Goal: Transaction & Acquisition: Purchase product/service

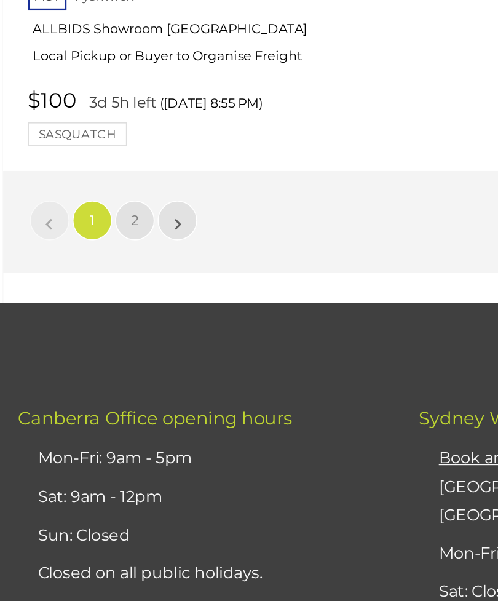
scroll to position [19793, 0]
click at [89, 334] on span "2" at bounding box center [91, 339] width 5 height 11
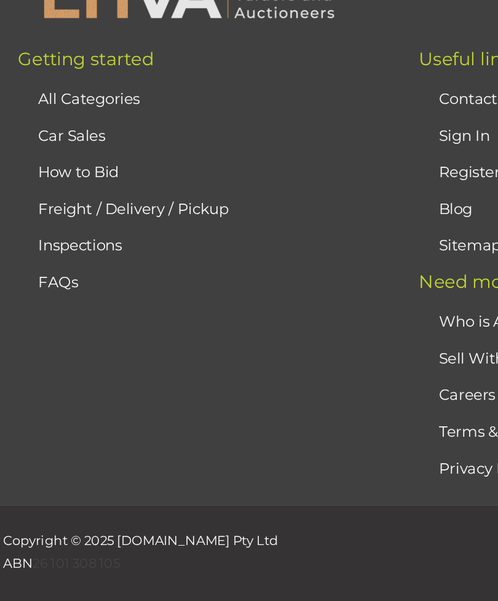
scroll to position [38, 0]
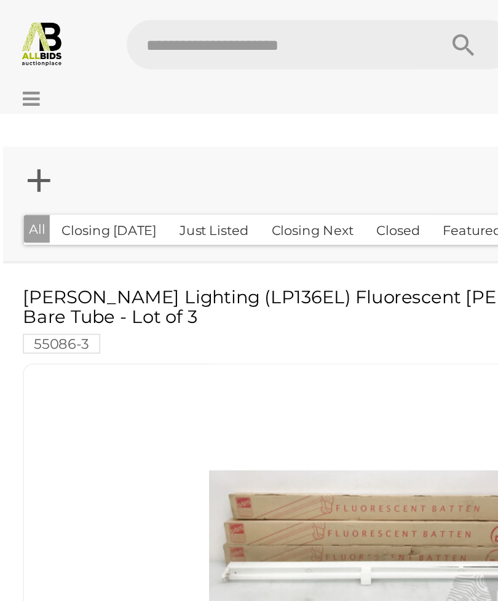
click at [76, 143] on button "Closing Today" at bounding box center [75, 143] width 74 height 19
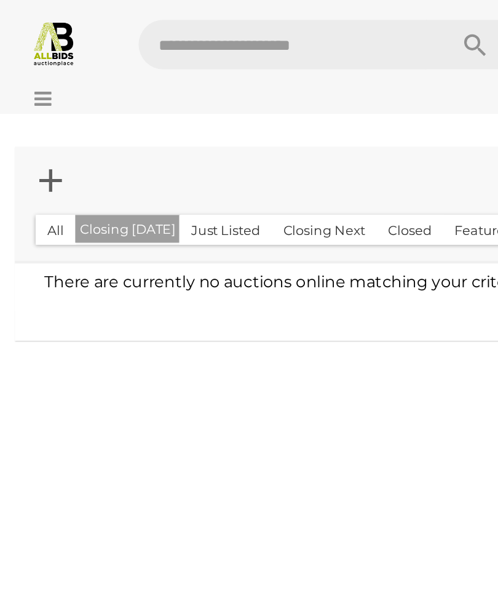
click at [84, 140] on button "Closing Today" at bounding box center [79, 143] width 65 height 18
click at [41, 25] on img at bounding box center [33, 26] width 29 height 29
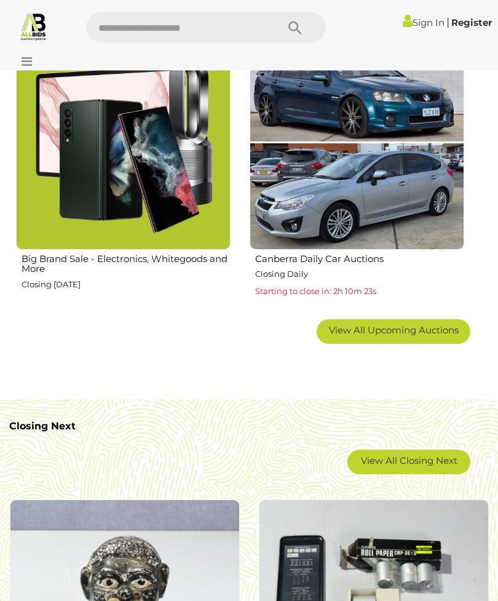
scroll to position [1421, 0]
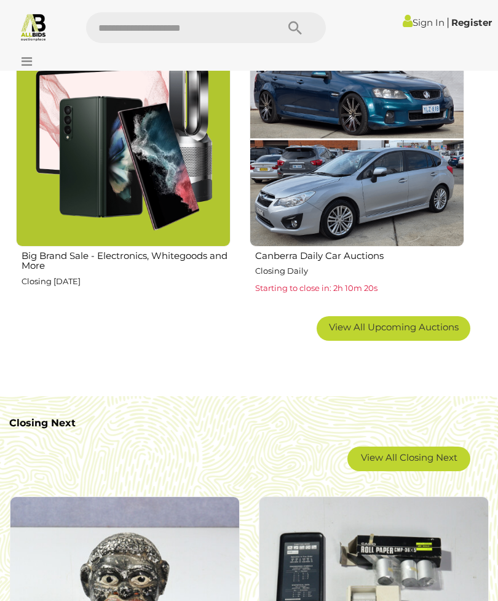
click at [441, 455] on link "View All Closing Next" at bounding box center [409, 459] width 123 height 25
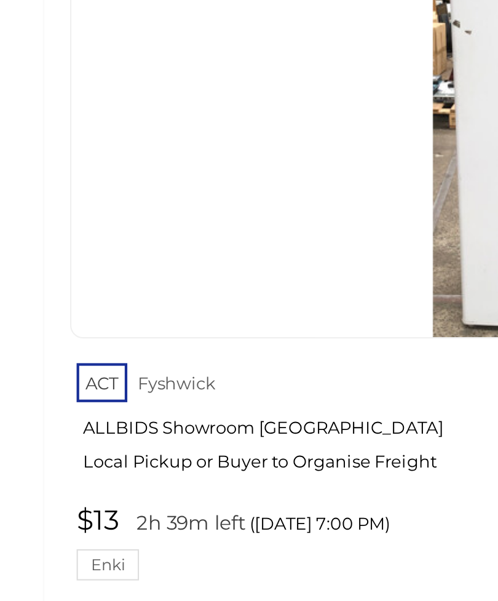
scroll to position [17015, 0]
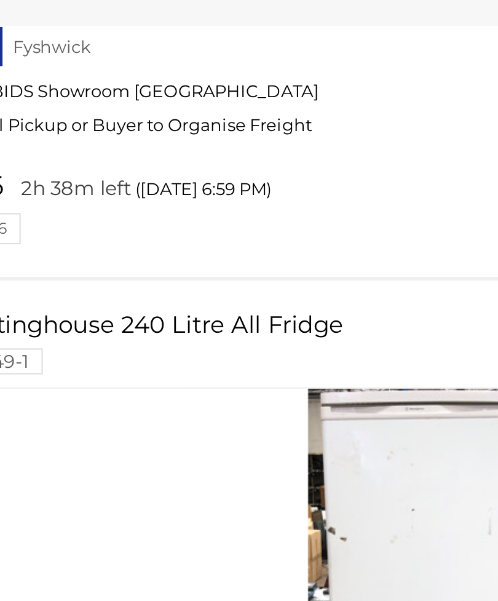
click at [203, 242] on link at bounding box center [245, 350] width 446 height 217
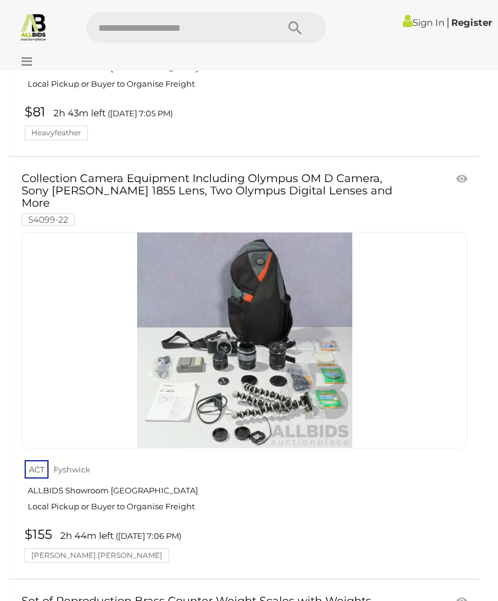
scroll to position [19077, 0]
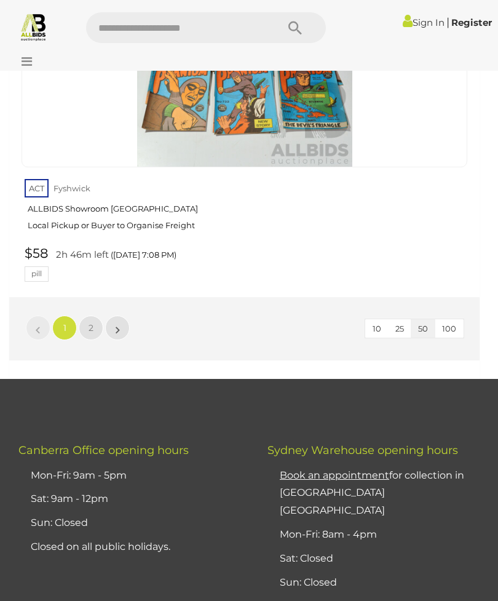
click at [90, 322] on span "2" at bounding box center [91, 327] width 5 height 11
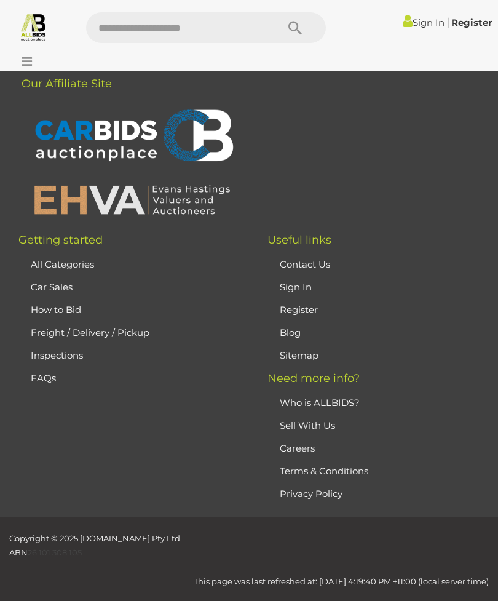
scroll to position [38, 0]
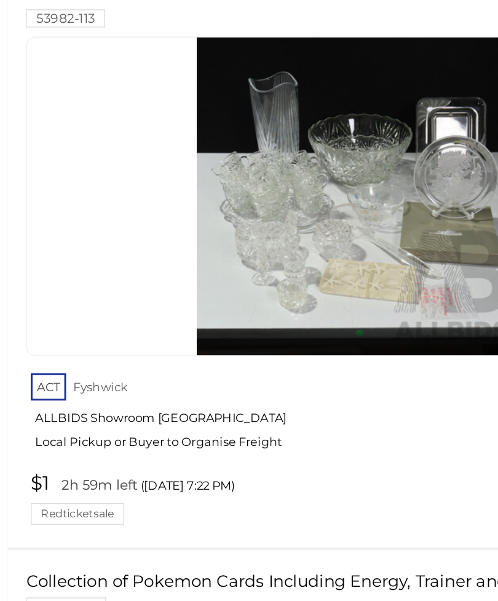
scroll to position [7004, 0]
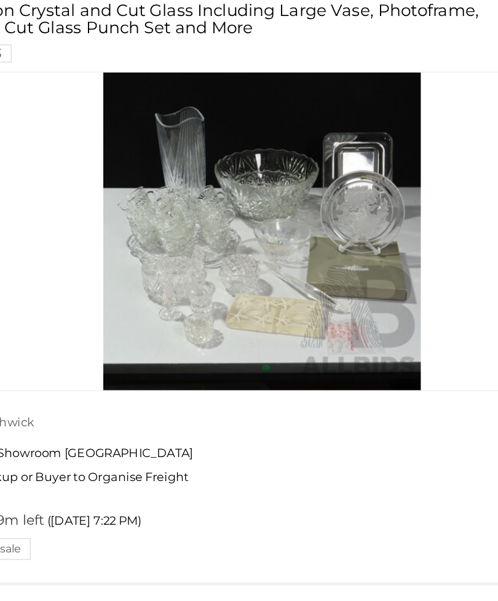
click at [219, 193] on img at bounding box center [244, 300] width 215 height 215
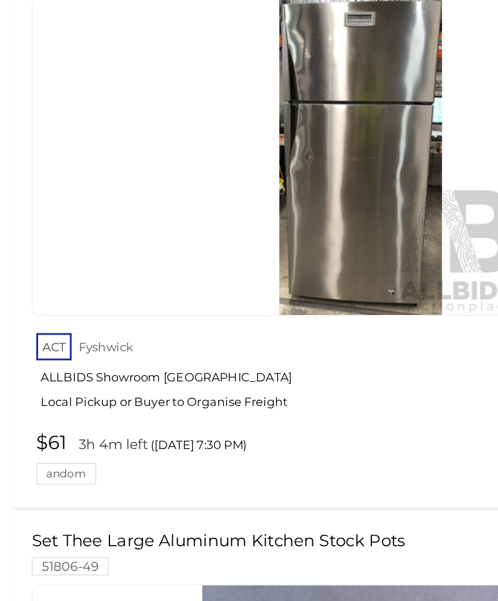
scroll to position [10317, 0]
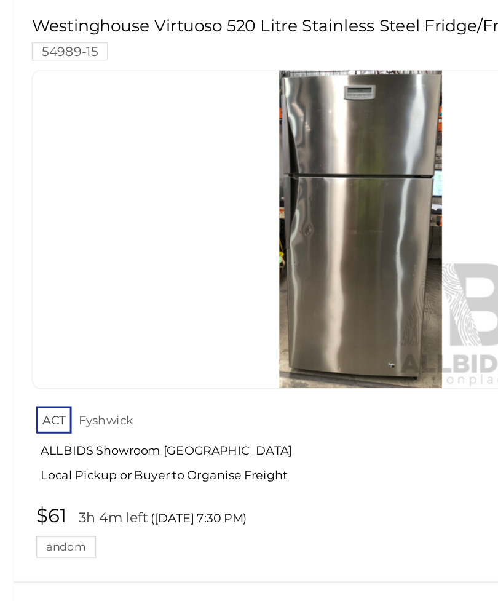
click at [252, 166] on img at bounding box center [244, 273] width 215 height 215
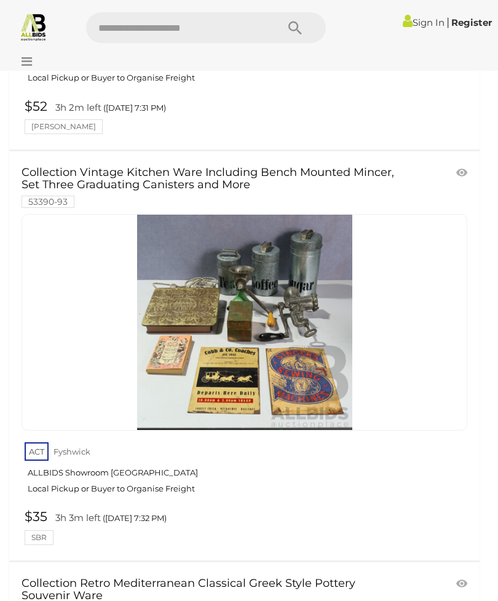
scroll to position [11089, 0]
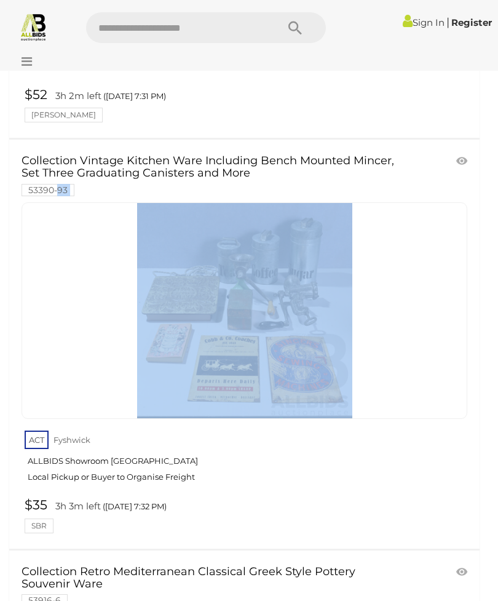
click at [452, 202] on link at bounding box center [245, 310] width 446 height 217
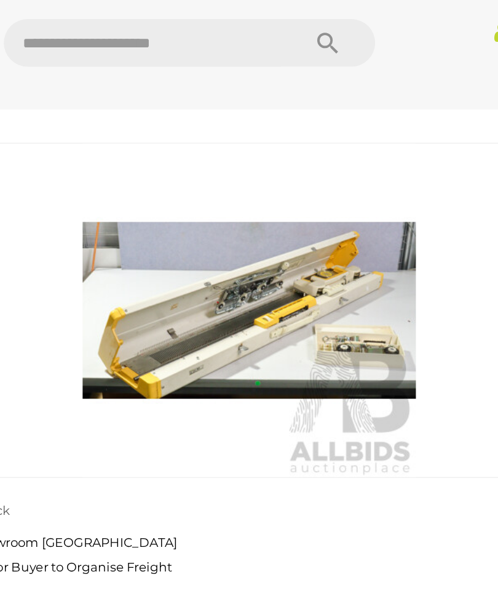
scroll to position [13675, 0]
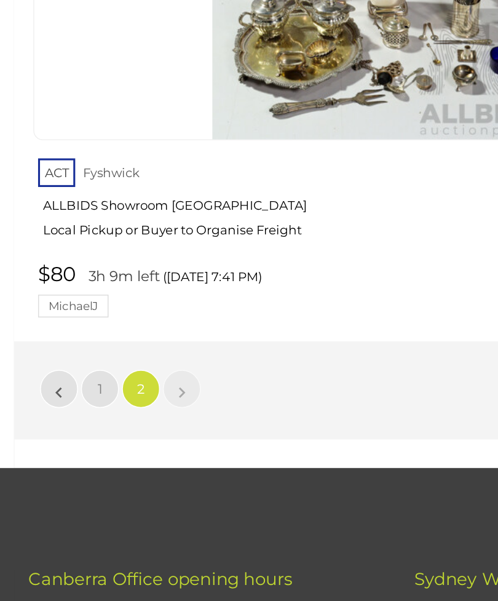
click at [62, 426] on link "1" at bounding box center [64, 438] width 25 height 25
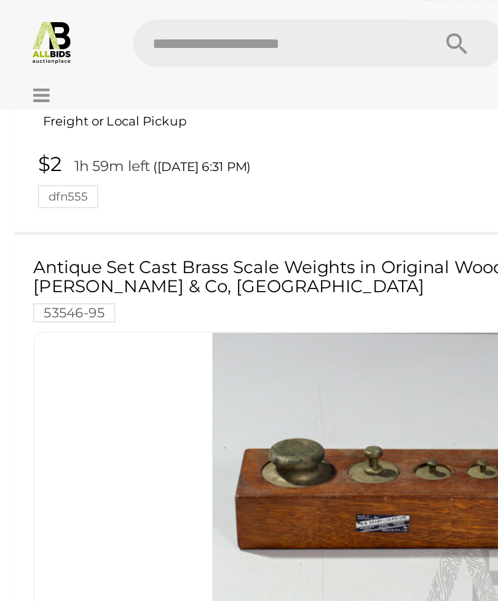
scroll to position [809, 0]
click at [38, 21] on img at bounding box center [33, 26] width 29 height 29
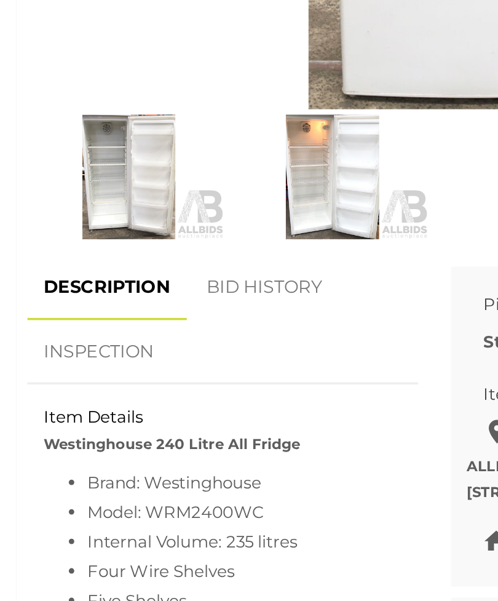
scroll to position [501, 0]
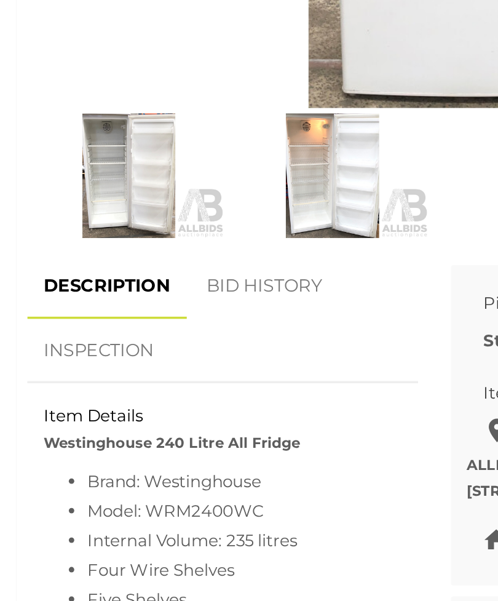
click at [175, 383] on link "BID HISTORY" at bounding box center [149, 401] width 84 height 36
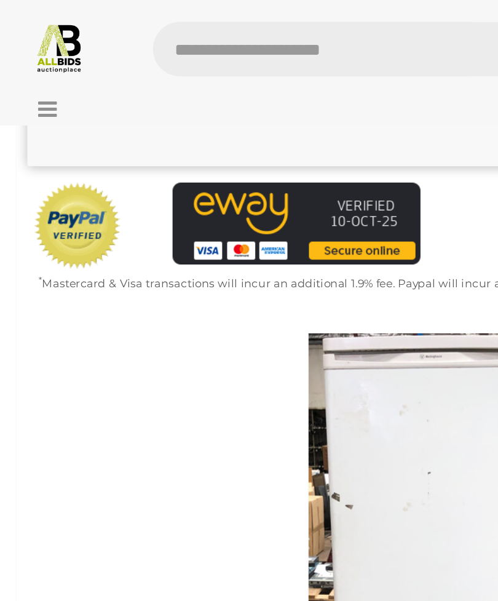
scroll to position [309, 0]
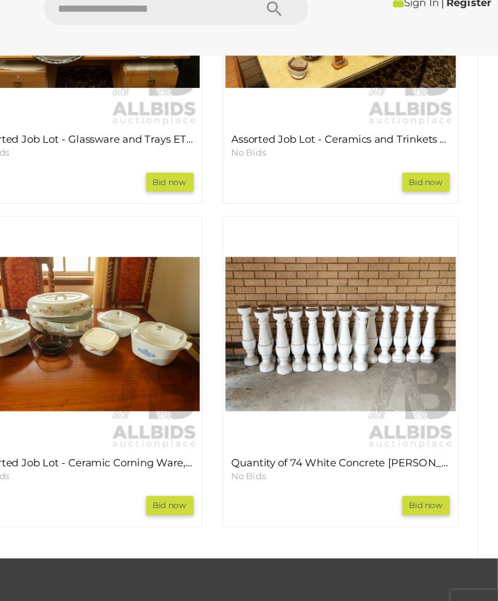
scroll to position [1631, 0]
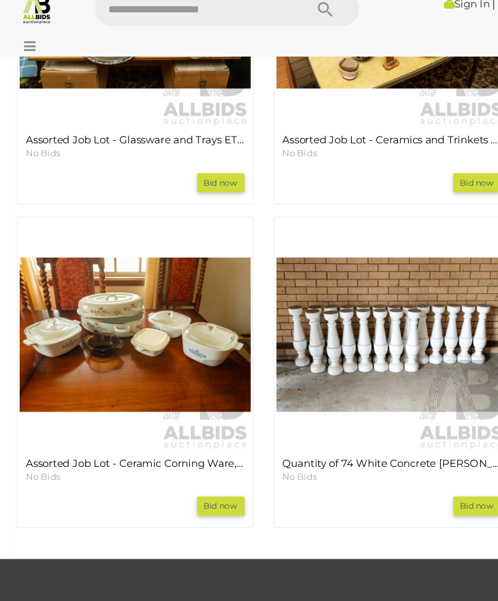
click at [182, 311] on img at bounding box center [123, 323] width 210 height 210
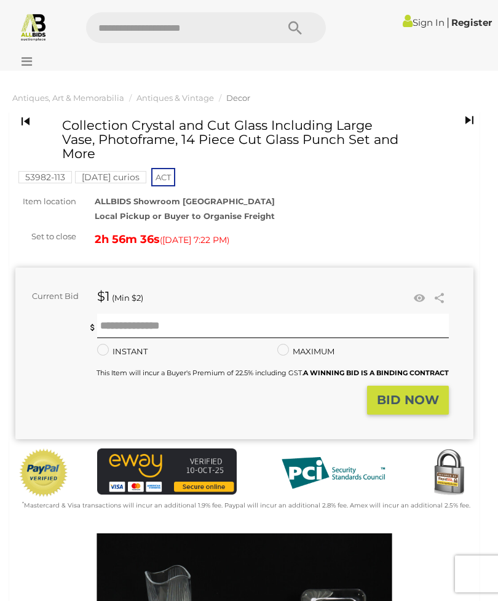
scroll to position [1630, 0]
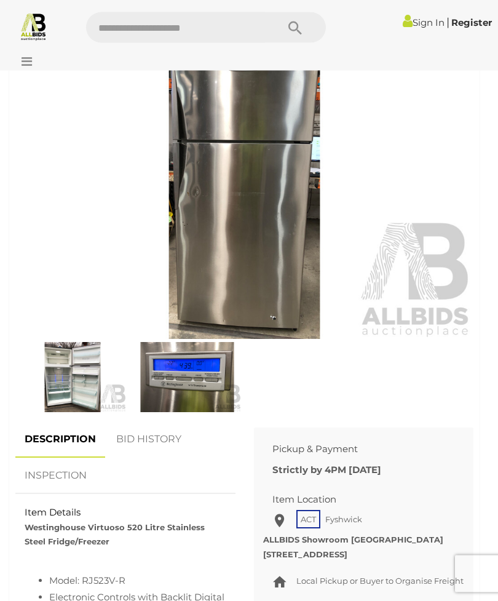
scroll to position [524, 0]
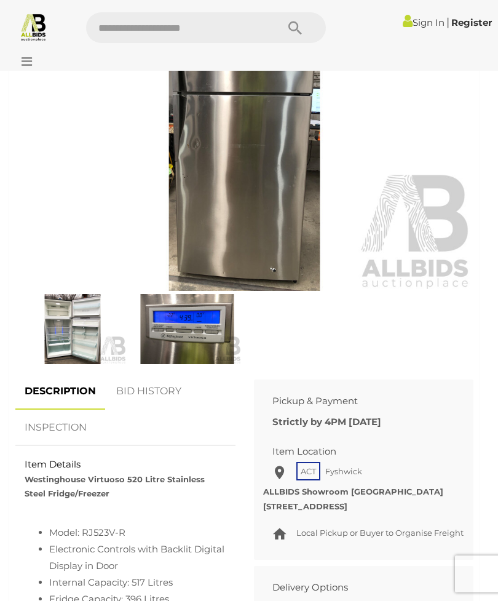
click at [89, 340] on img at bounding box center [72, 329] width 108 height 70
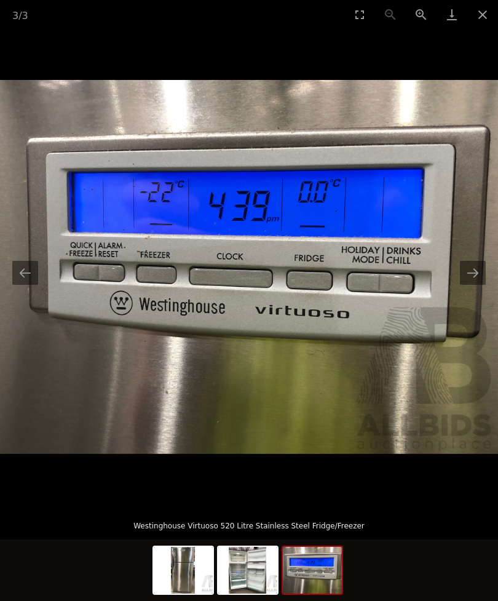
click at [323, 594] on img at bounding box center [312, 570] width 59 height 47
click at [466, 285] on button "Next slide" at bounding box center [473, 273] width 26 height 24
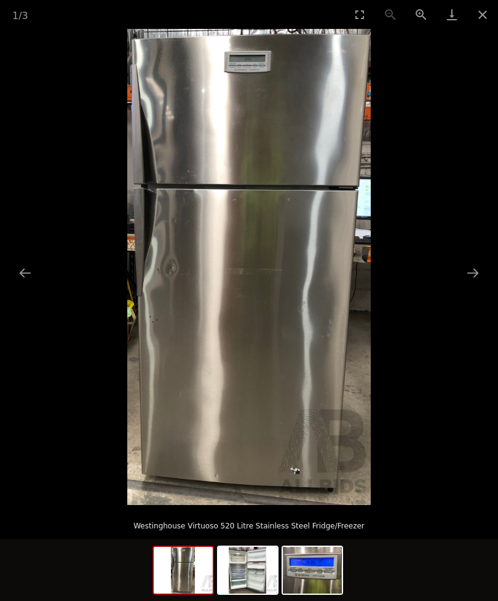
click at [463, 315] on picture at bounding box center [249, 267] width 498 height 476
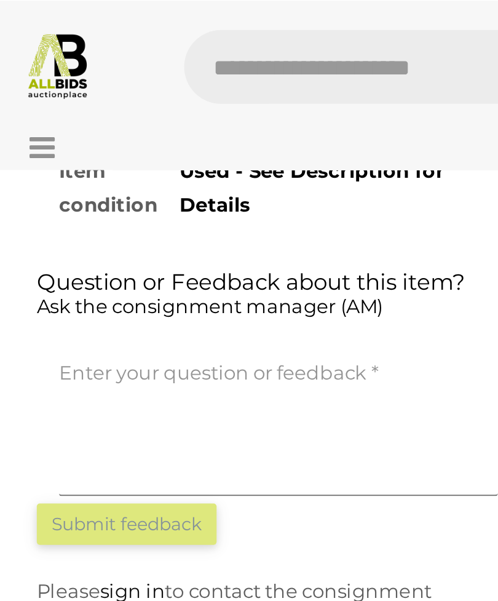
scroll to position [1495, 0]
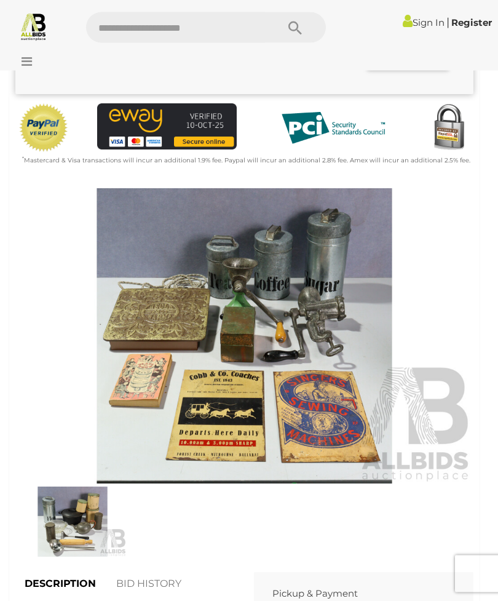
scroll to position [345, 0]
click at [323, 365] on img at bounding box center [244, 335] width 458 height 295
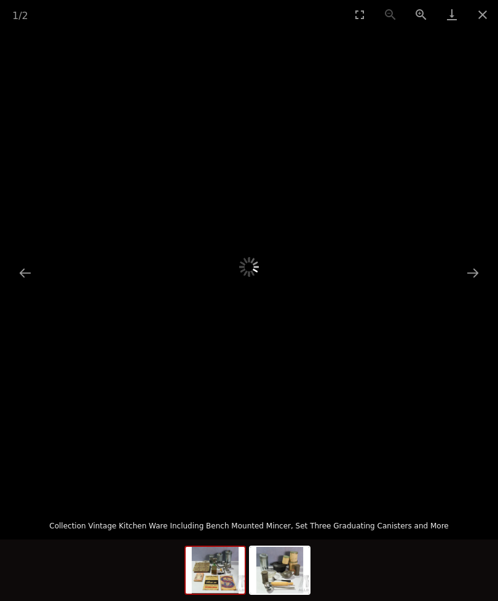
click at [279, 594] on img at bounding box center [279, 570] width 59 height 47
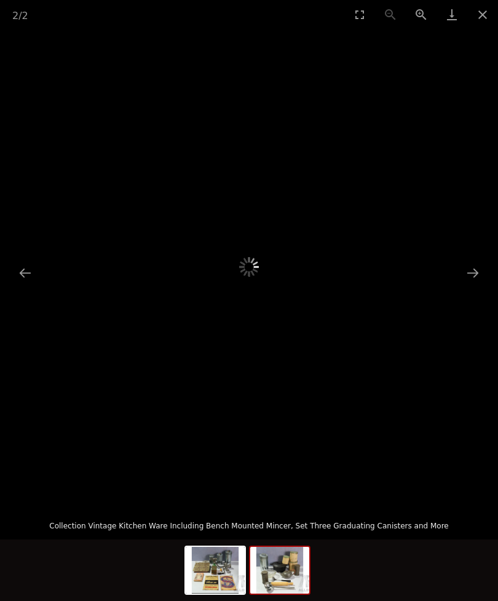
click at [198, 594] on img at bounding box center [215, 570] width 59 height 47
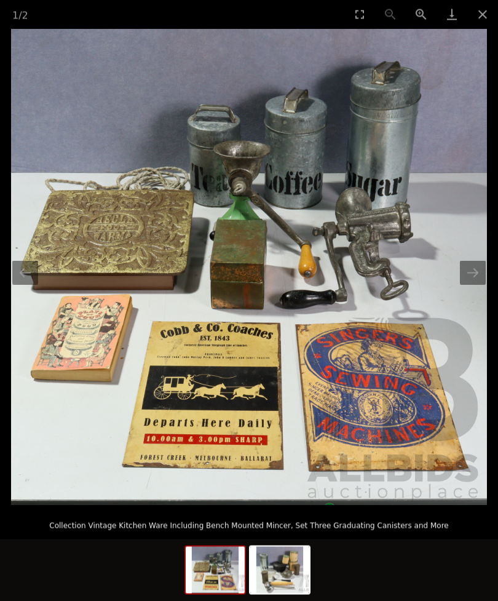
scroll to position [1281, 0]
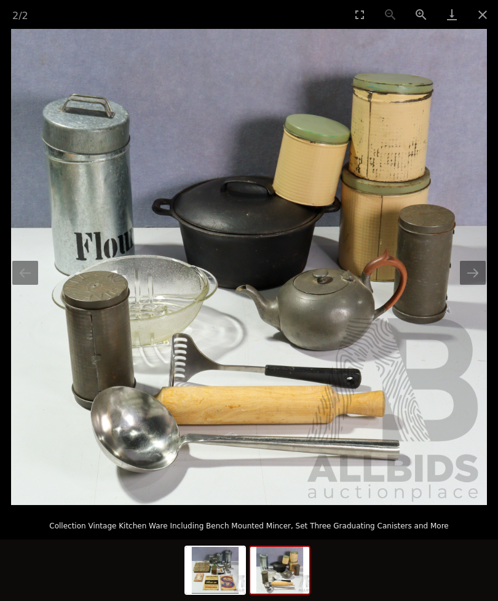
click at [295, 594] on img at bounding box center [279, 570] width 59 height 47
click at [225, 594] on img at bounding box center [215, 570] width 59 height 47
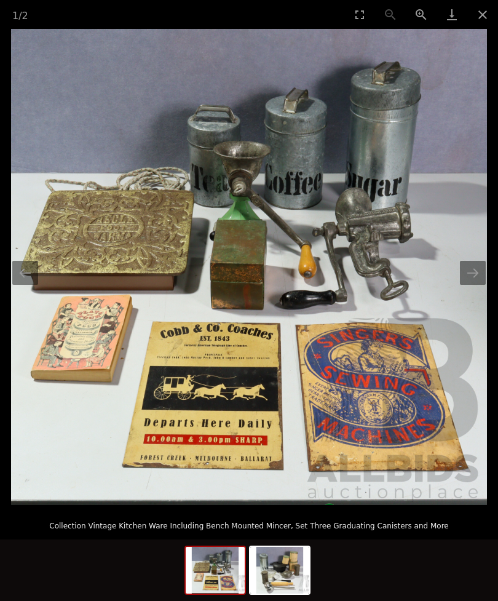
click at [227, 594] on img at bounding box center [215, 570] width 59 height 47
click at [225, 594] on img at bounding box center [215, 570] width 59 height 47
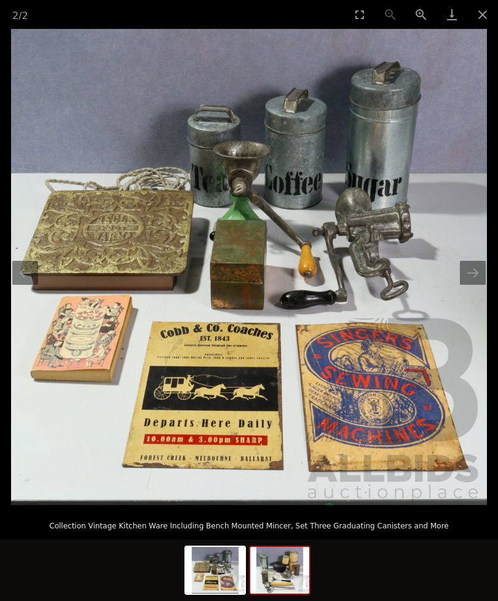
click at [287, 594] on img at bounding box center [279, 570] width 59 height 47
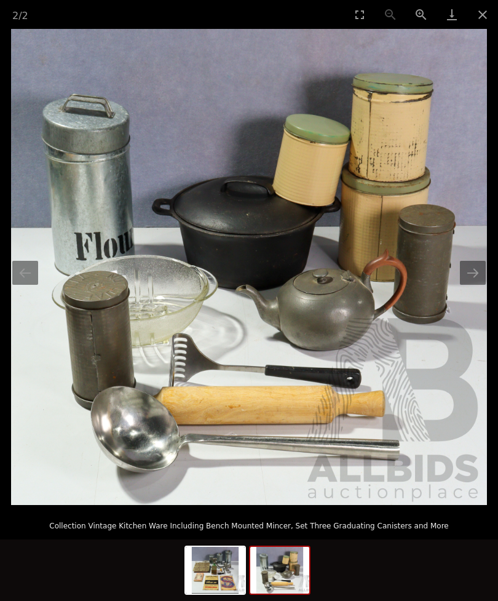
scroll to position [1154, 0]
click at [482, 14] on button "Close gallery" at bounding box center [483, 14] width 31 height 29
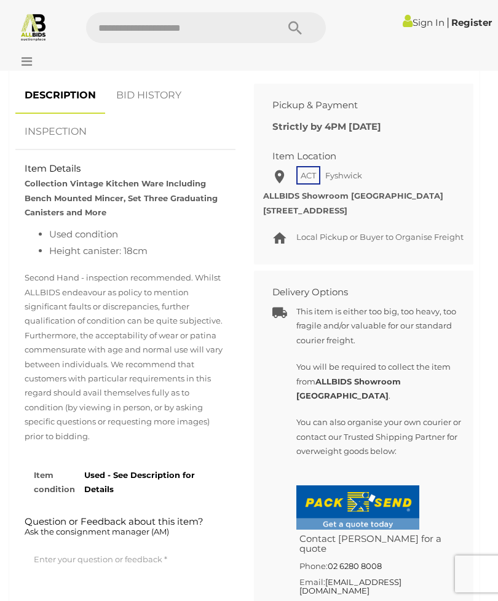
scroll to position [818, 0]
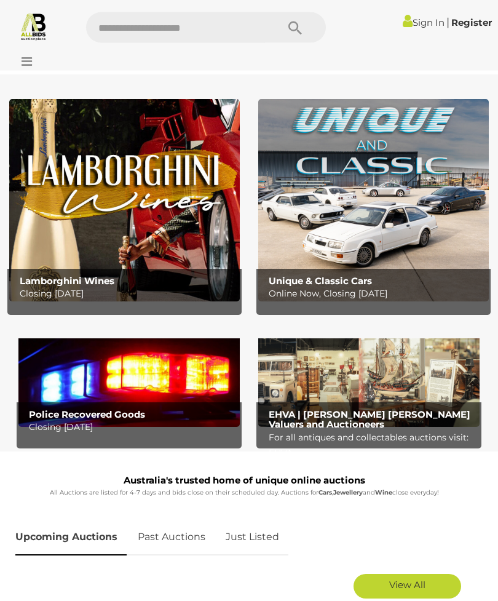
scroll to position [4, 0]
click at [431, 376] on img at bounding box center [369, 376] width 222 height 101
